Goal: Task Accomplishment & Management: Manage account settings

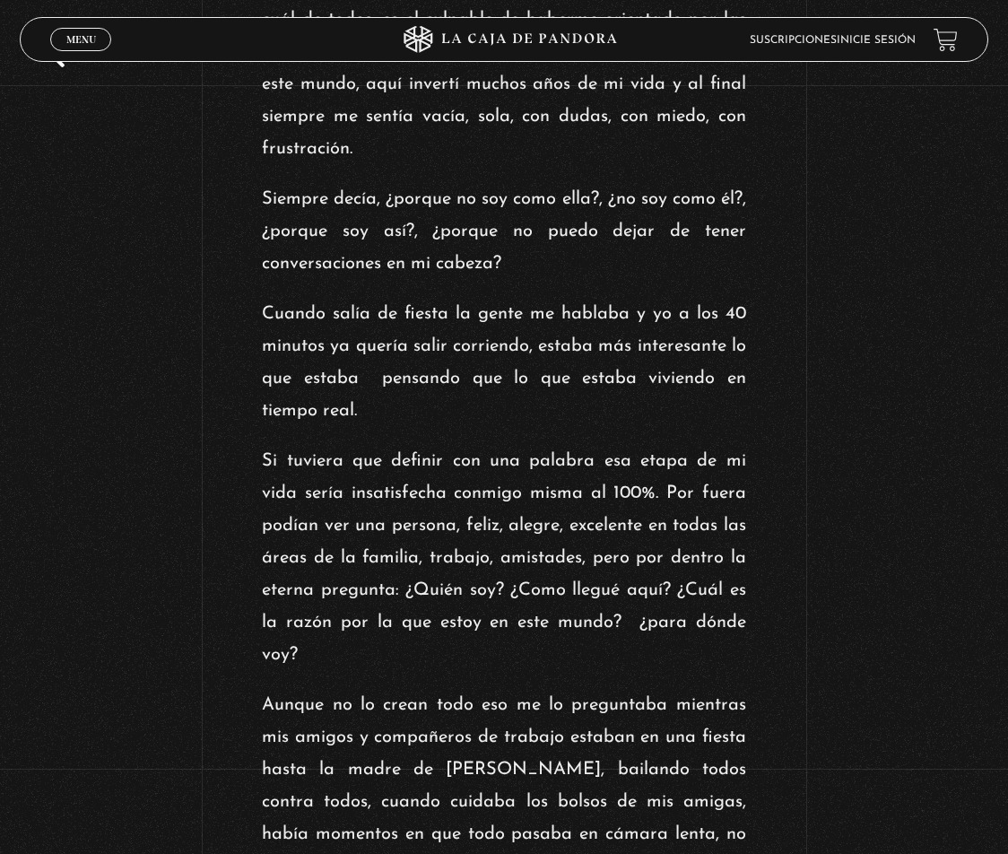
scroll to position [448, 0]
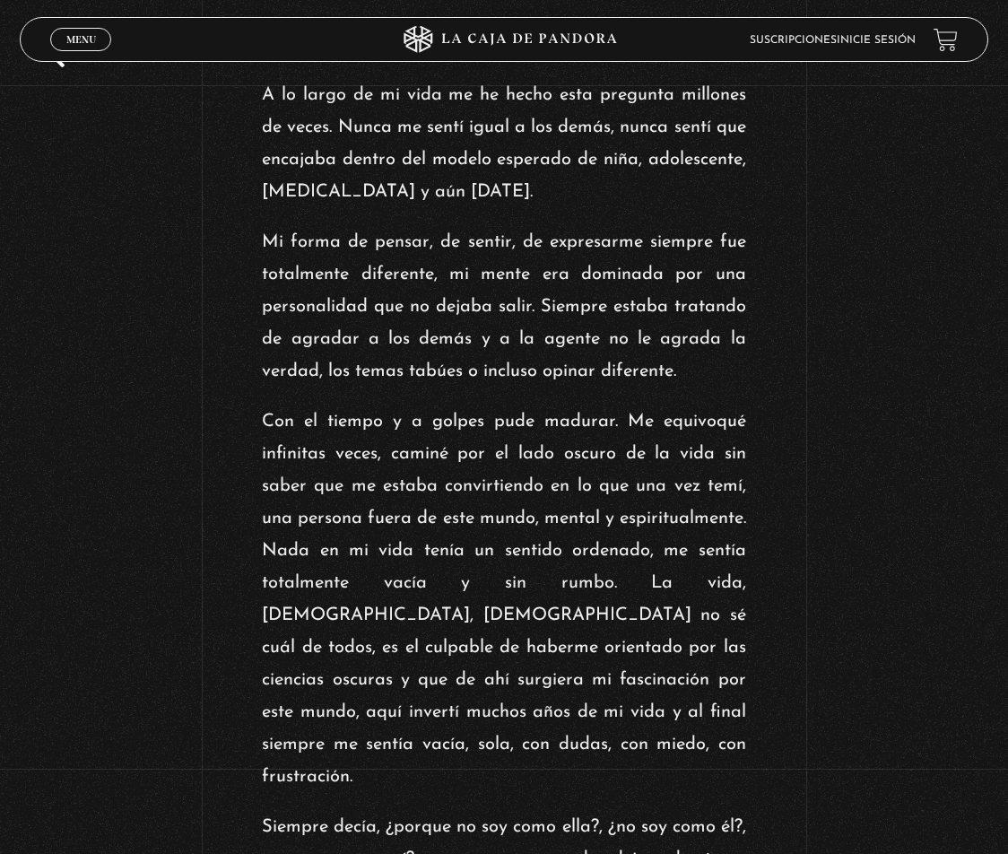
click at [85, 45] on span "Menu" at bounding box center [81, 39] width 30 height 11
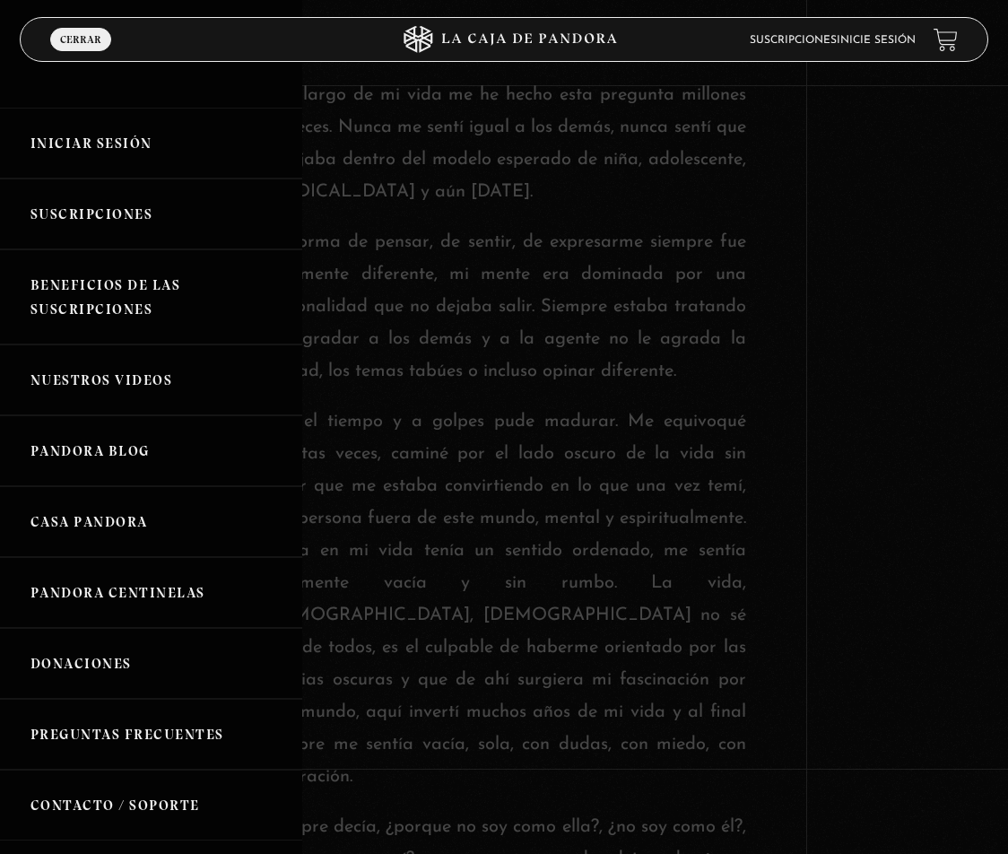
click at [149, 592] on link "Pandora Centinelas" at bounding box center [151, 592] width 302 height 71
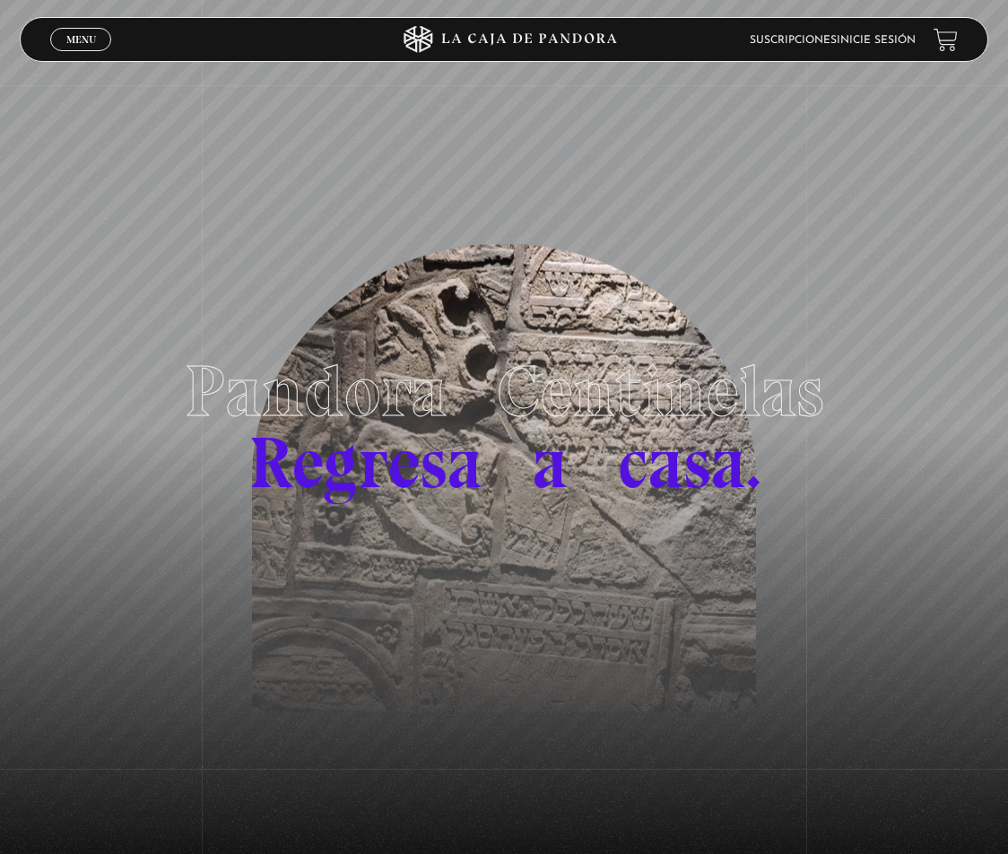
click at [76, 36] on span "Menu" at bounding box center [81, 39] width 30 height 11
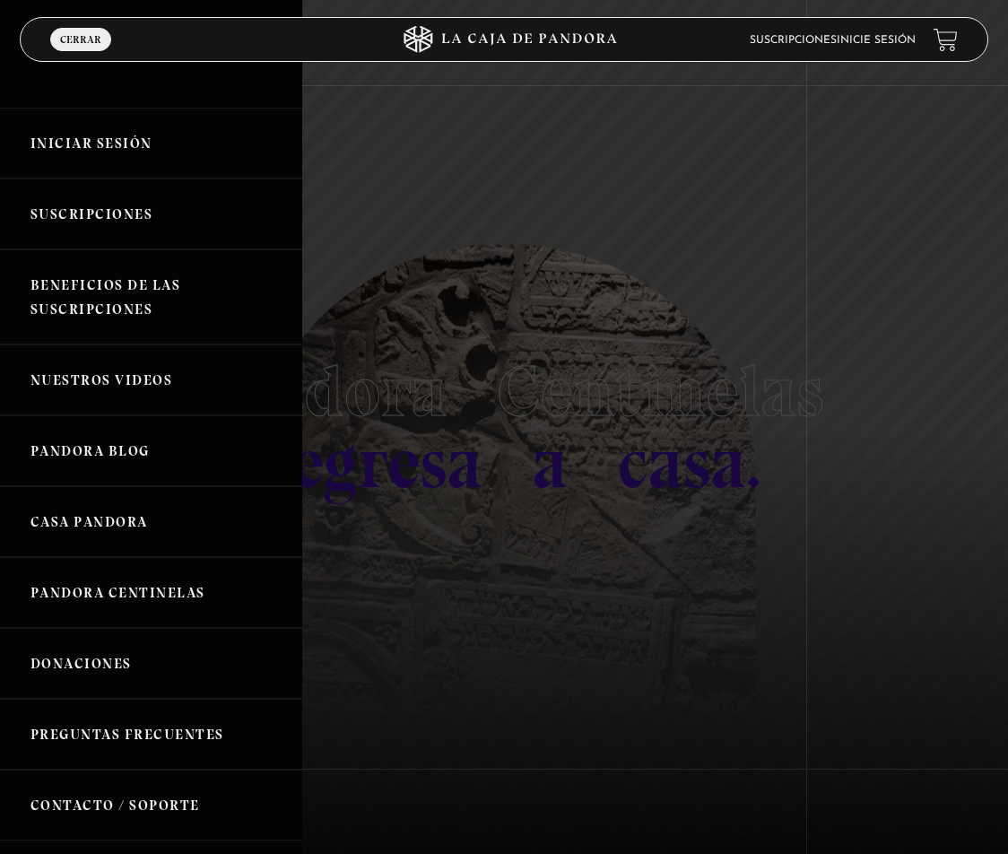
click at [94, 139] on link "Iniciar Sesión" at bounding box center [151, 143] width 302 height 71
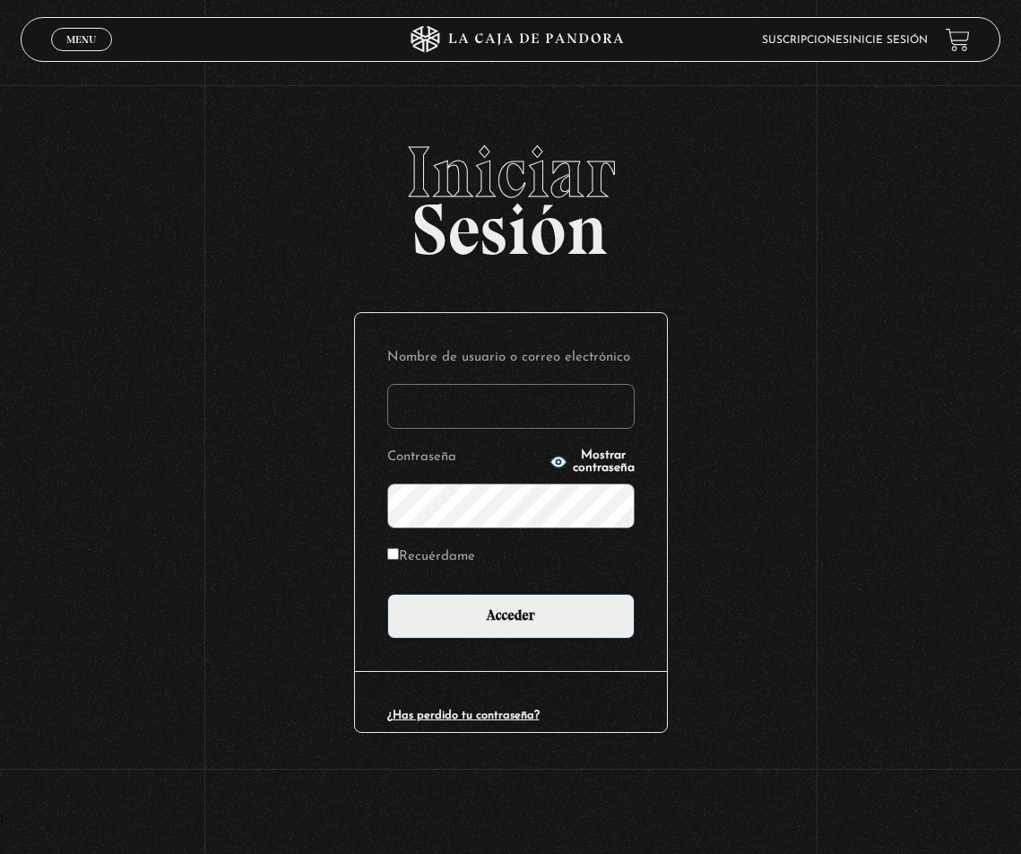
click at [539, 395] on input "Nombre de usuario o correo electrónico" at bounding box center [510, 406] width 247 height 45
type input "danielaugalde03@gmail.com"
click at [393, 555] on input "Recuérdame" at bounding box center [393, 554] width 12 height 12
checkbox input "true"
click at [553, 468] on button "Mostrar contraseña" at bounding box center [592, 461] width 85 height 25
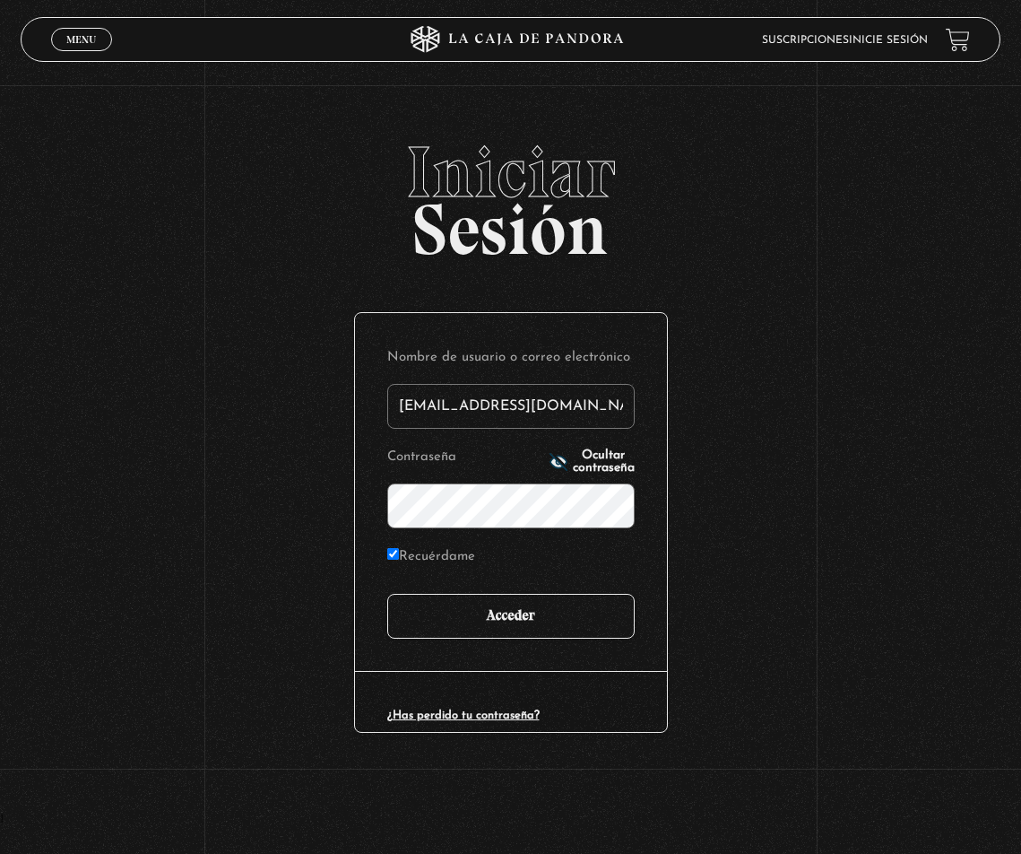
click at [533, 606] on input "Acceder" at bounding box center [510, 616] width 247 height 45
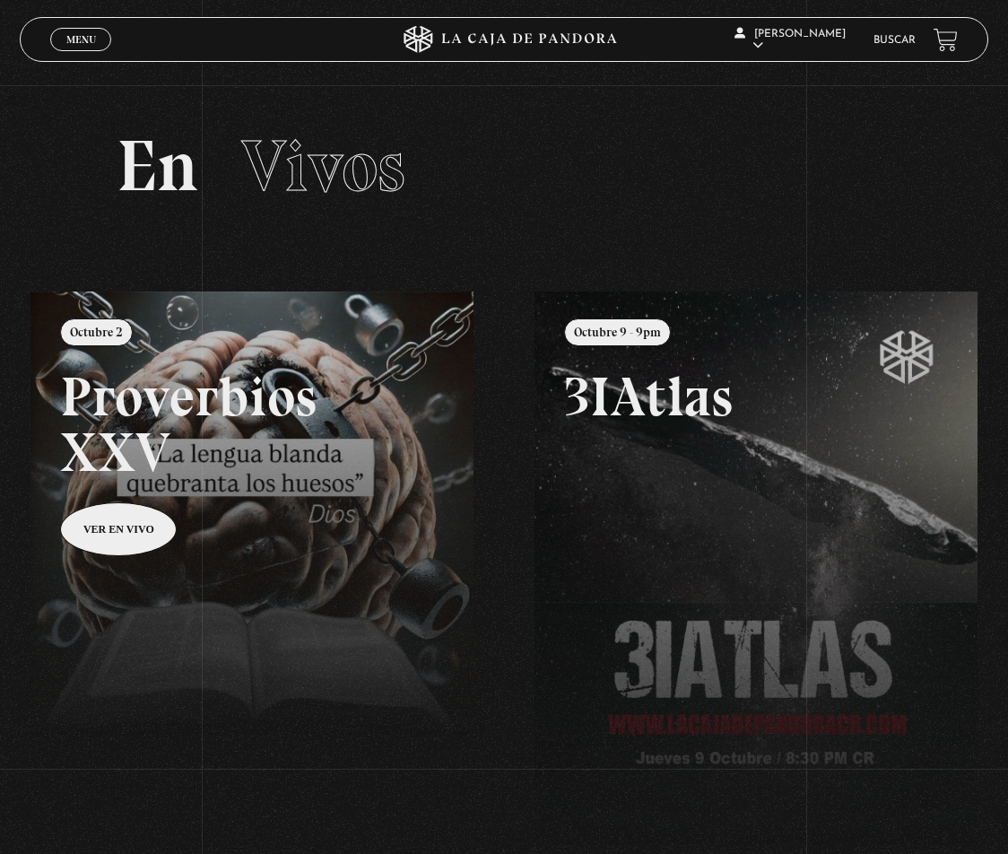
click at [66, 40] on span "Menu" at bounding box center [81, 39] width 30 height 11
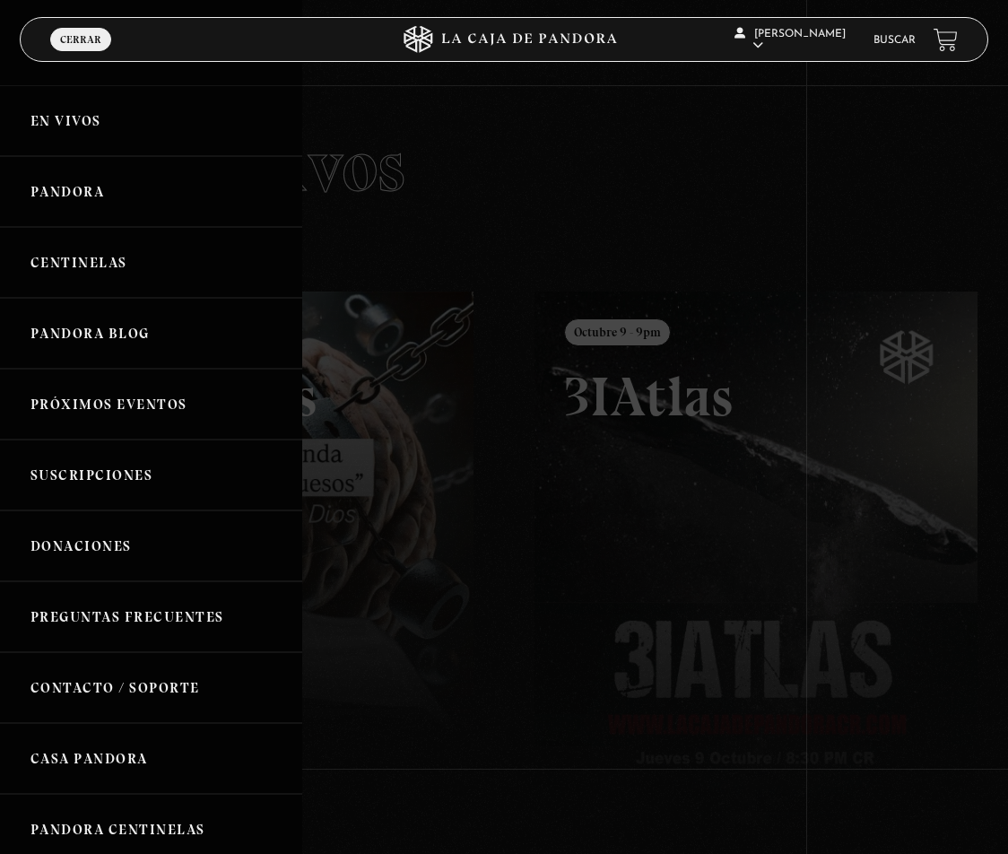
click at [113, 272] on link "Centinelas" at bounding box center [151, 262] width 302 height 71
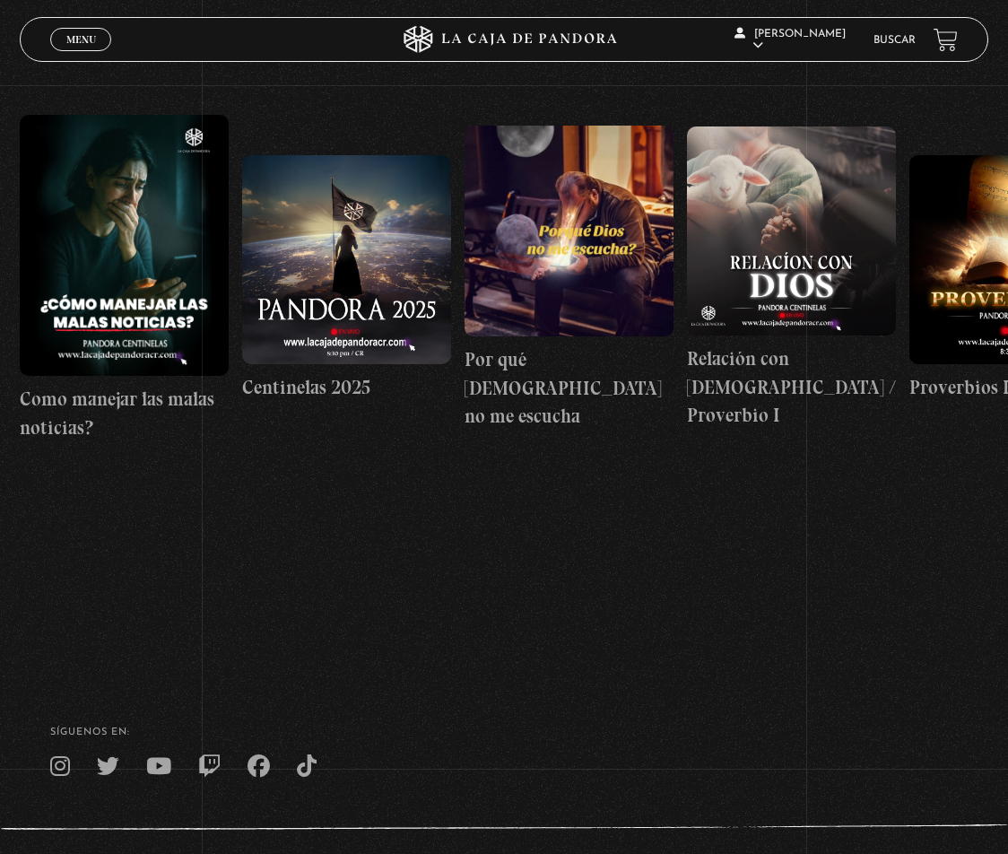
scroll to position [90, 0]
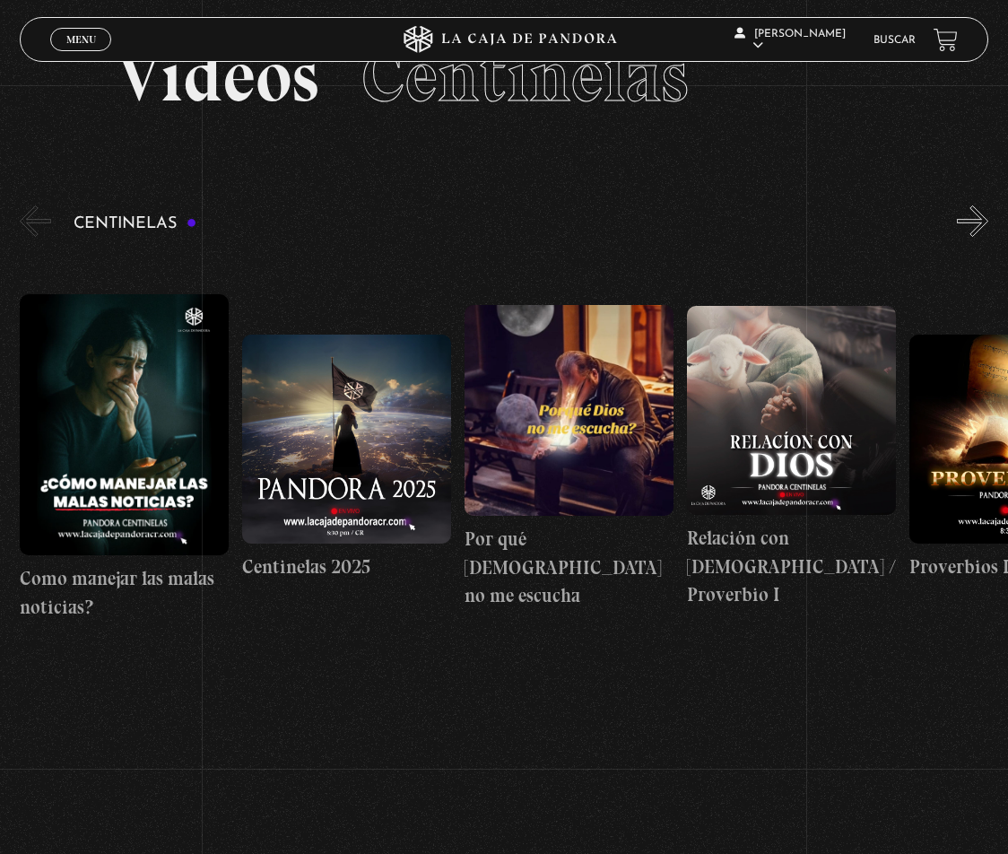
click at [120, 436] on figure at bounding box center [124, 424] width 209 height 261
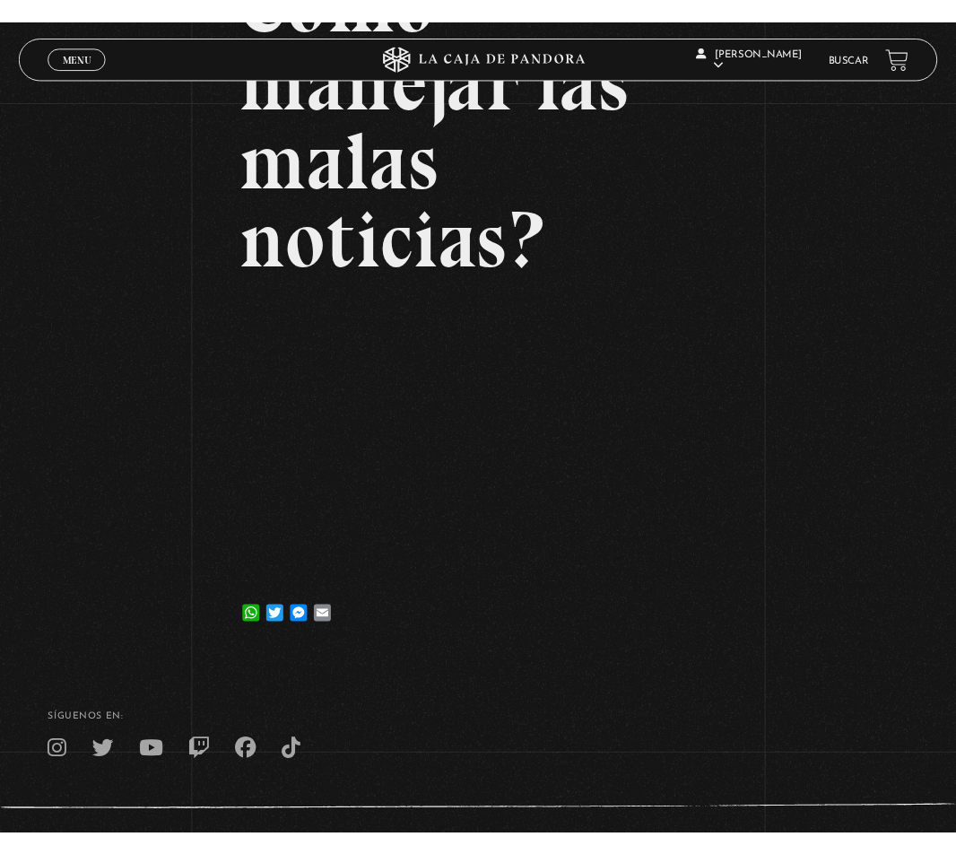
scroll to position [269, 0]
